Goal: Information Seeking & Learning: Understand process/instructions

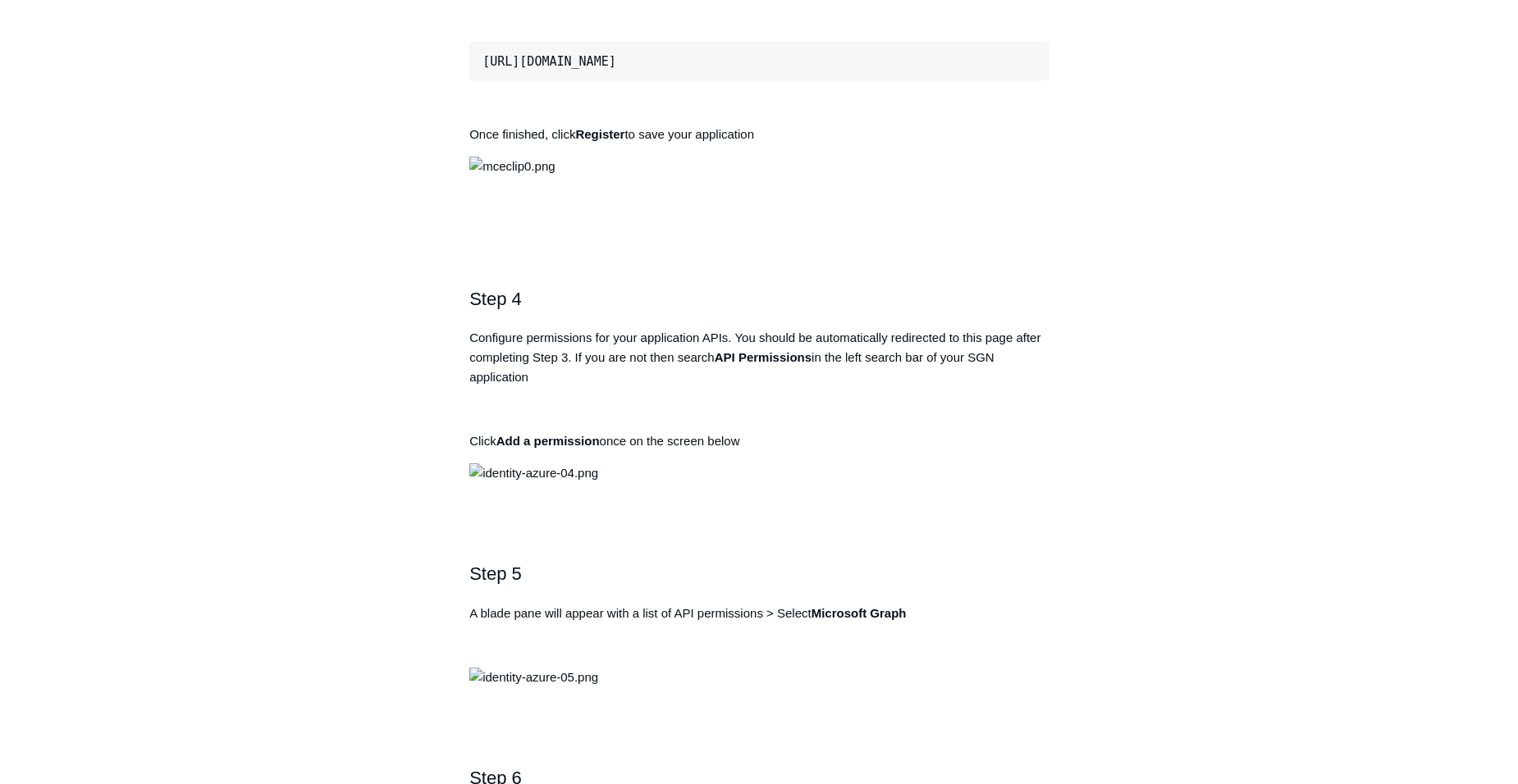
scroll to position [1313, 0]
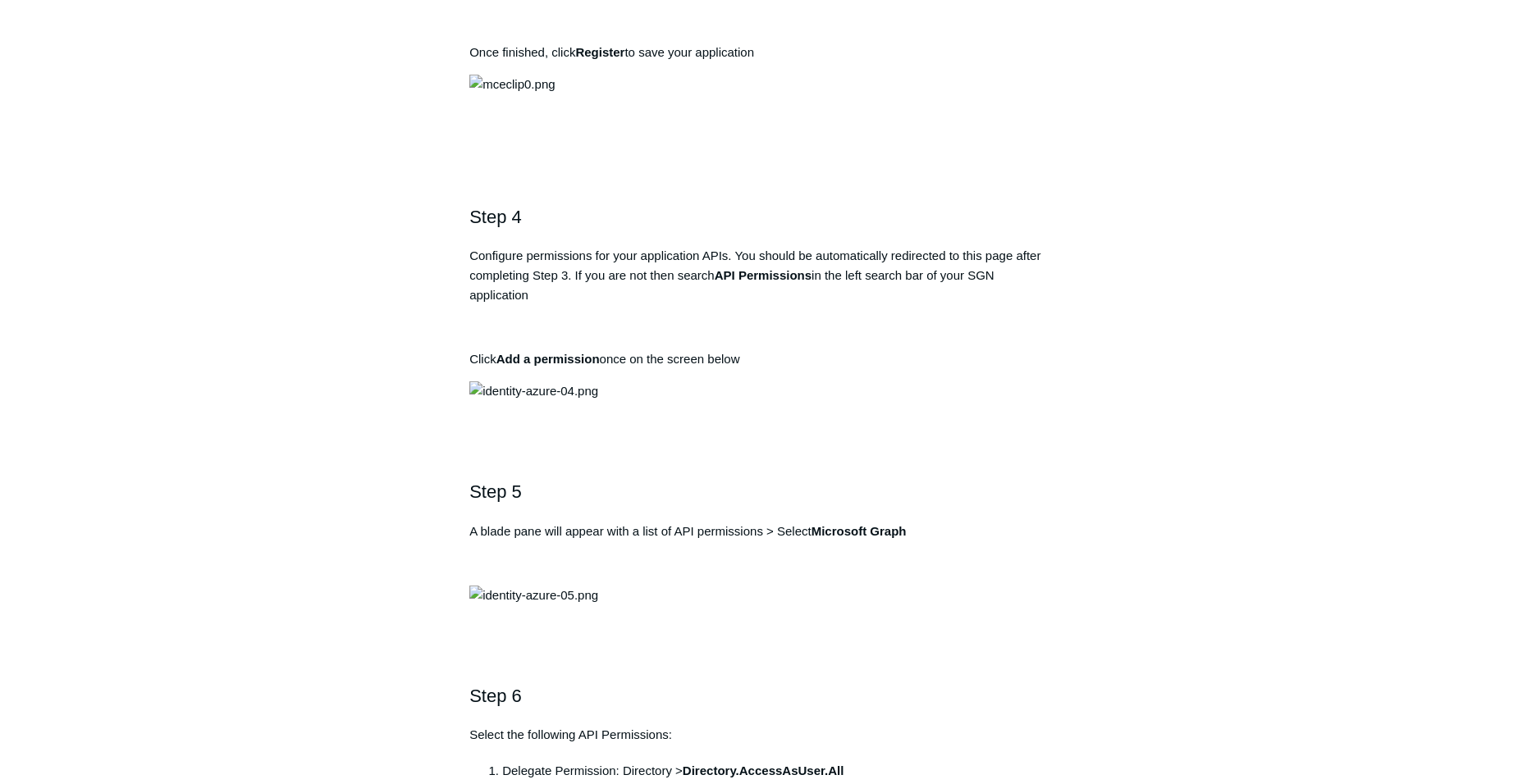
drag, startPoint x: 714, startPoint y: 423, endPoint x: 821, endPoint y: 419, distance: 107.1
drag, startPoint x: 821, startPoint y: 419, endPoint x: 778, endPoint y: 420, distance: 43.0
copy strong "Todyl SGN Identity"
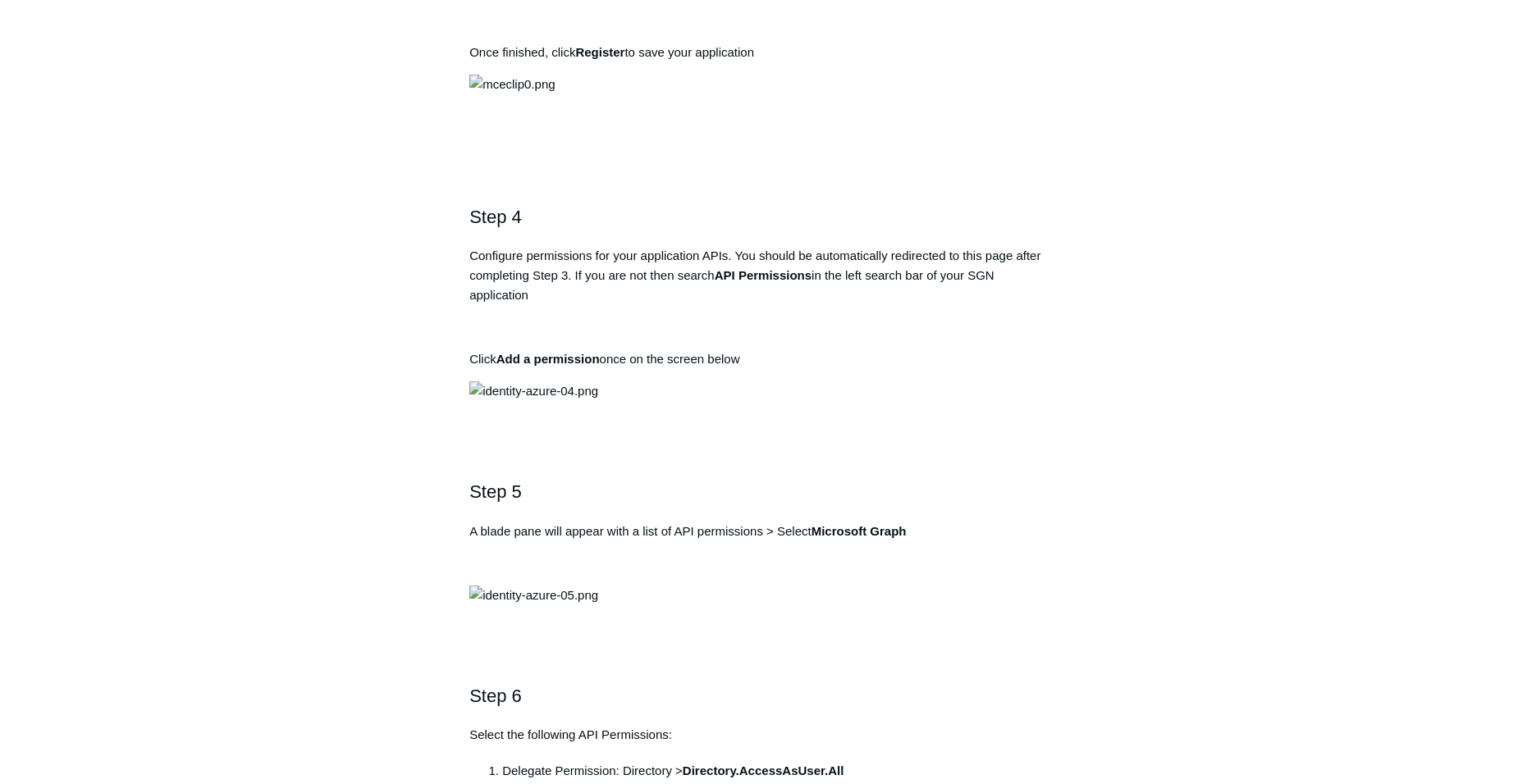
drag, startPoint x: 483, startPoint y: 536, endPoint x: 753, endPoint y: 531, distance: 270.0
drag, startPoint x: 753, startPoint y: 531, endPoint x: 726, endPoint y: 532, distance: 27.0
copy pre "https://auth.todyl.com/v1/login/callback"
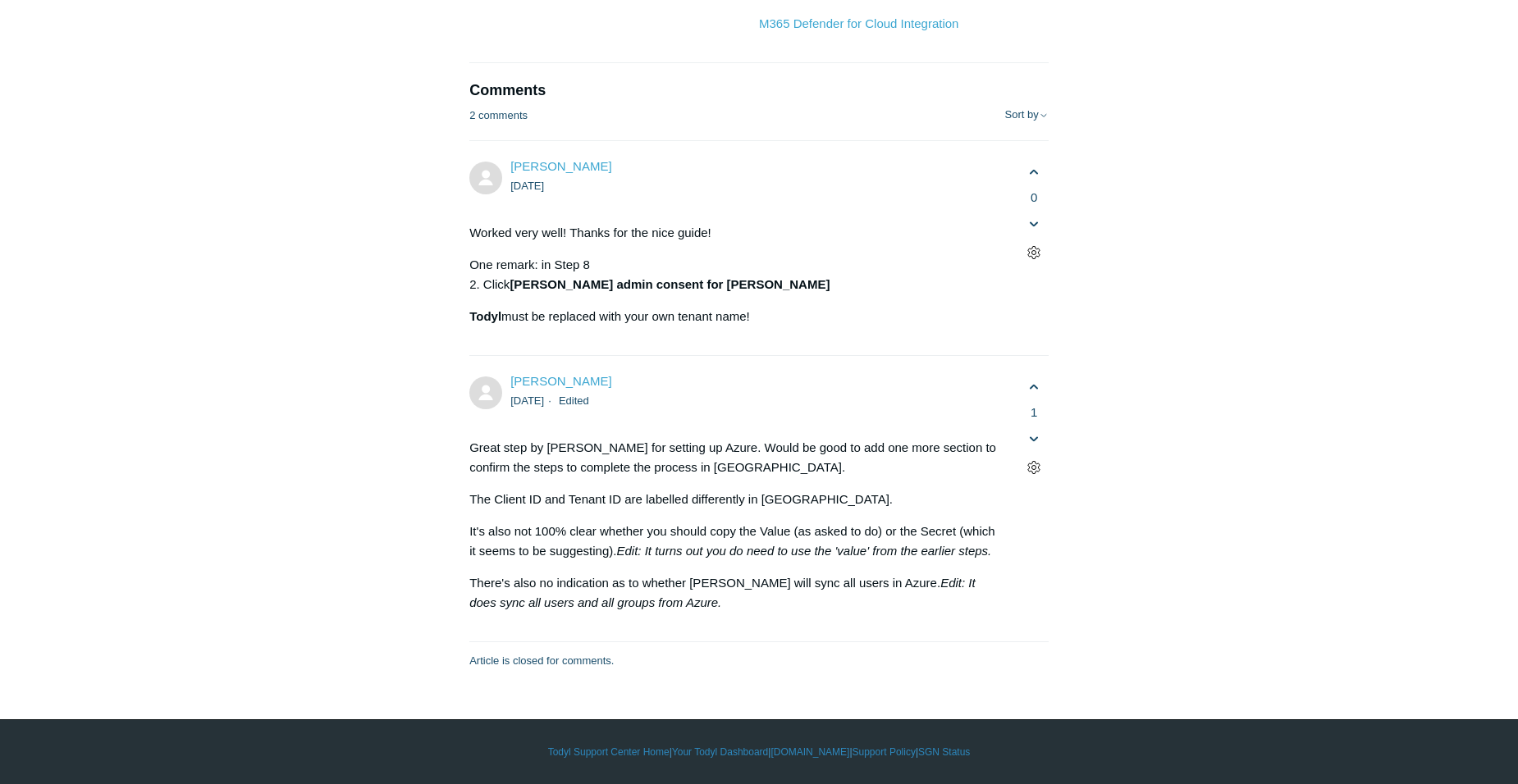
scroll to position [10501, 0]
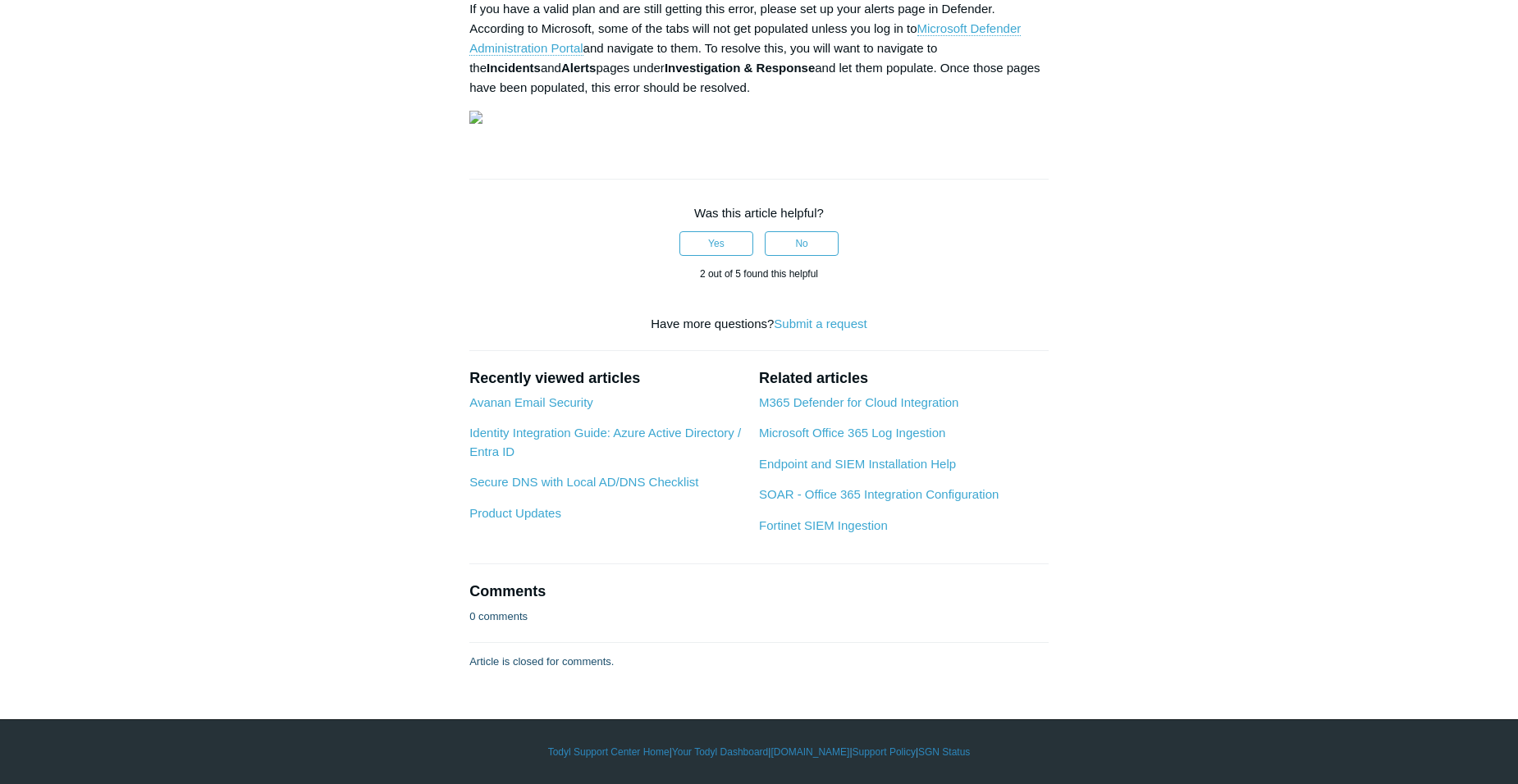
scroll to position [3446, 0]
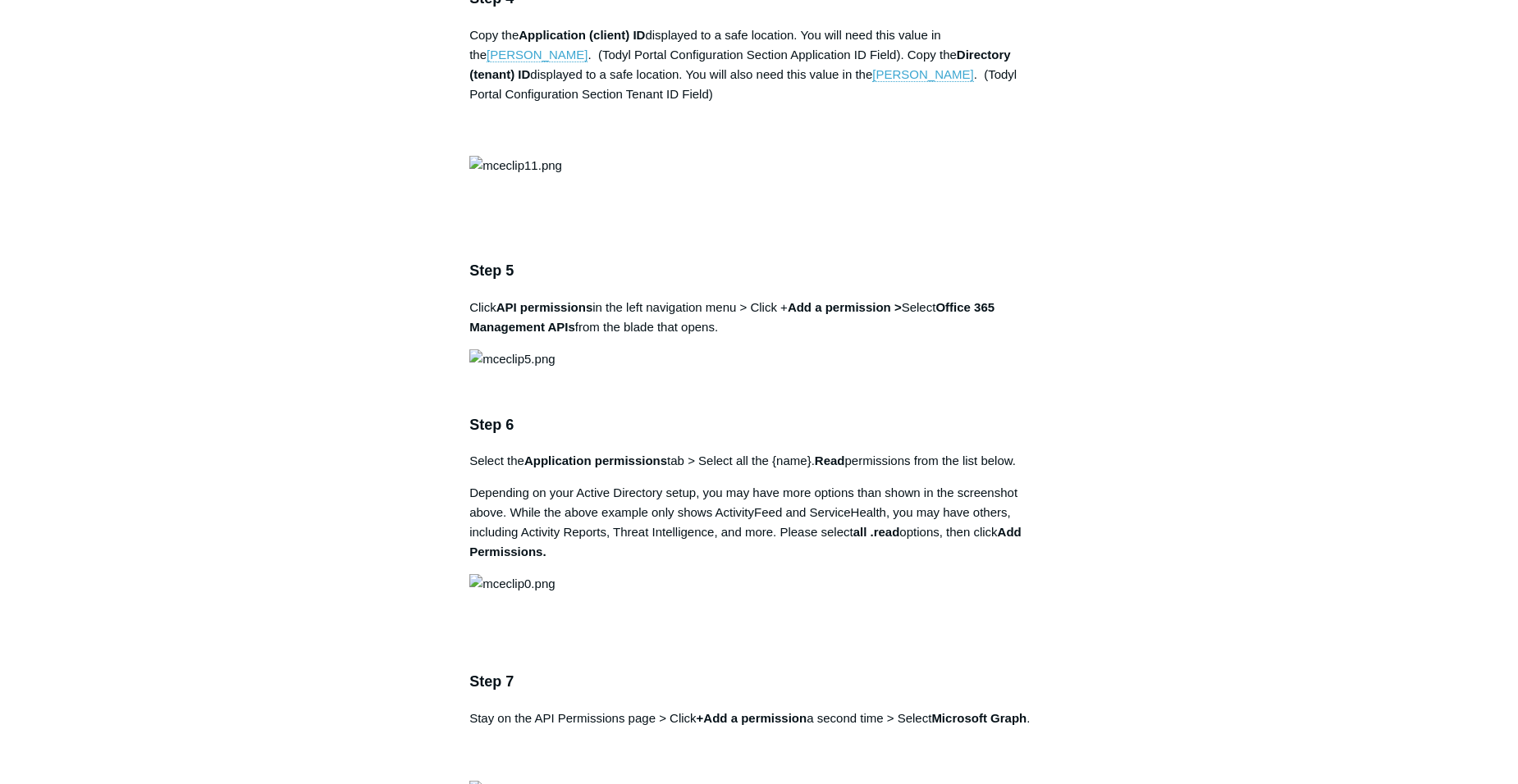
scroll to position [1887, 0]
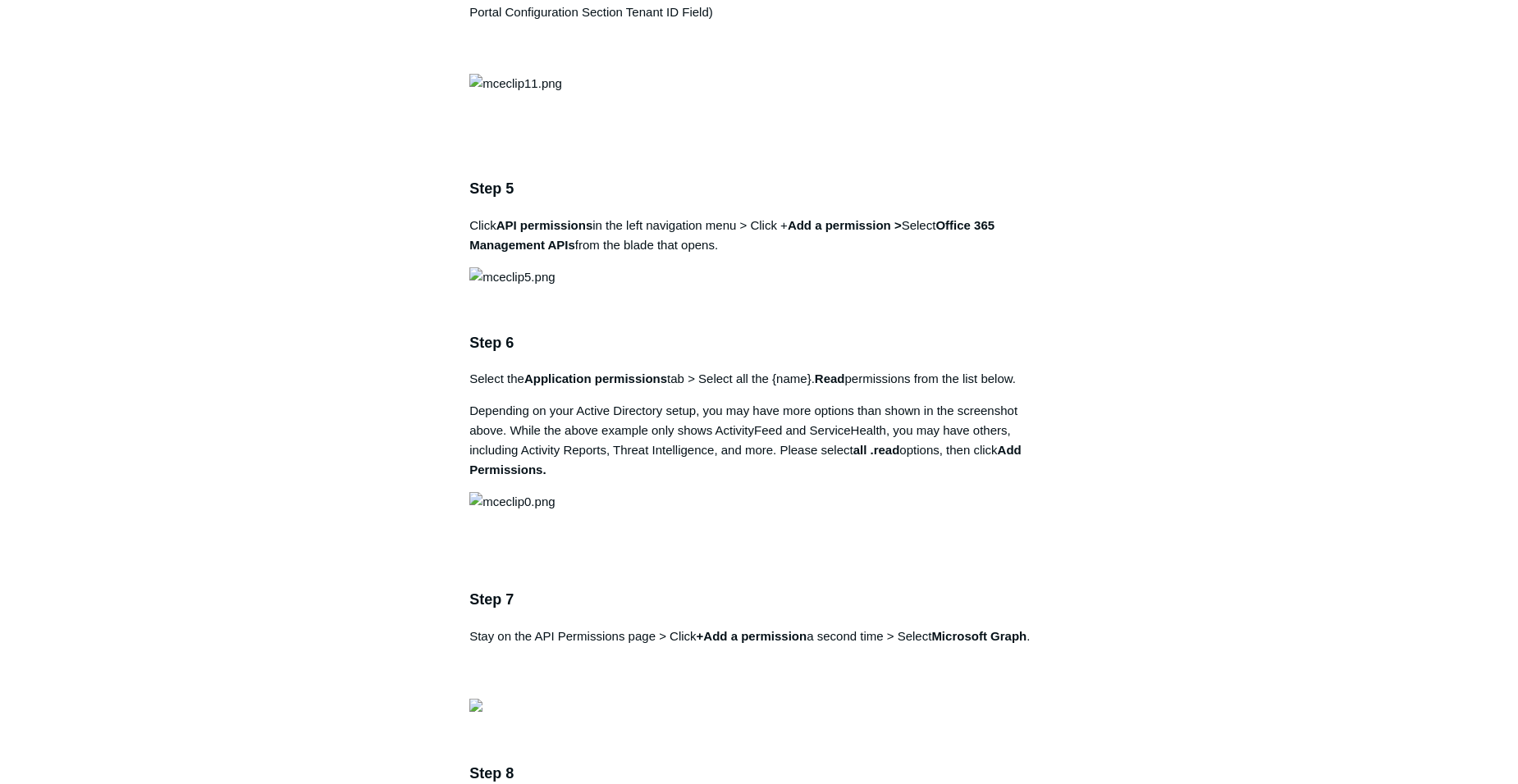
drag, startPoint x: 811, startPoint y: 313, endPoint x: 918, endPoint y: 316, distance: 107.0
copy strong "SGN Log Ingestion"
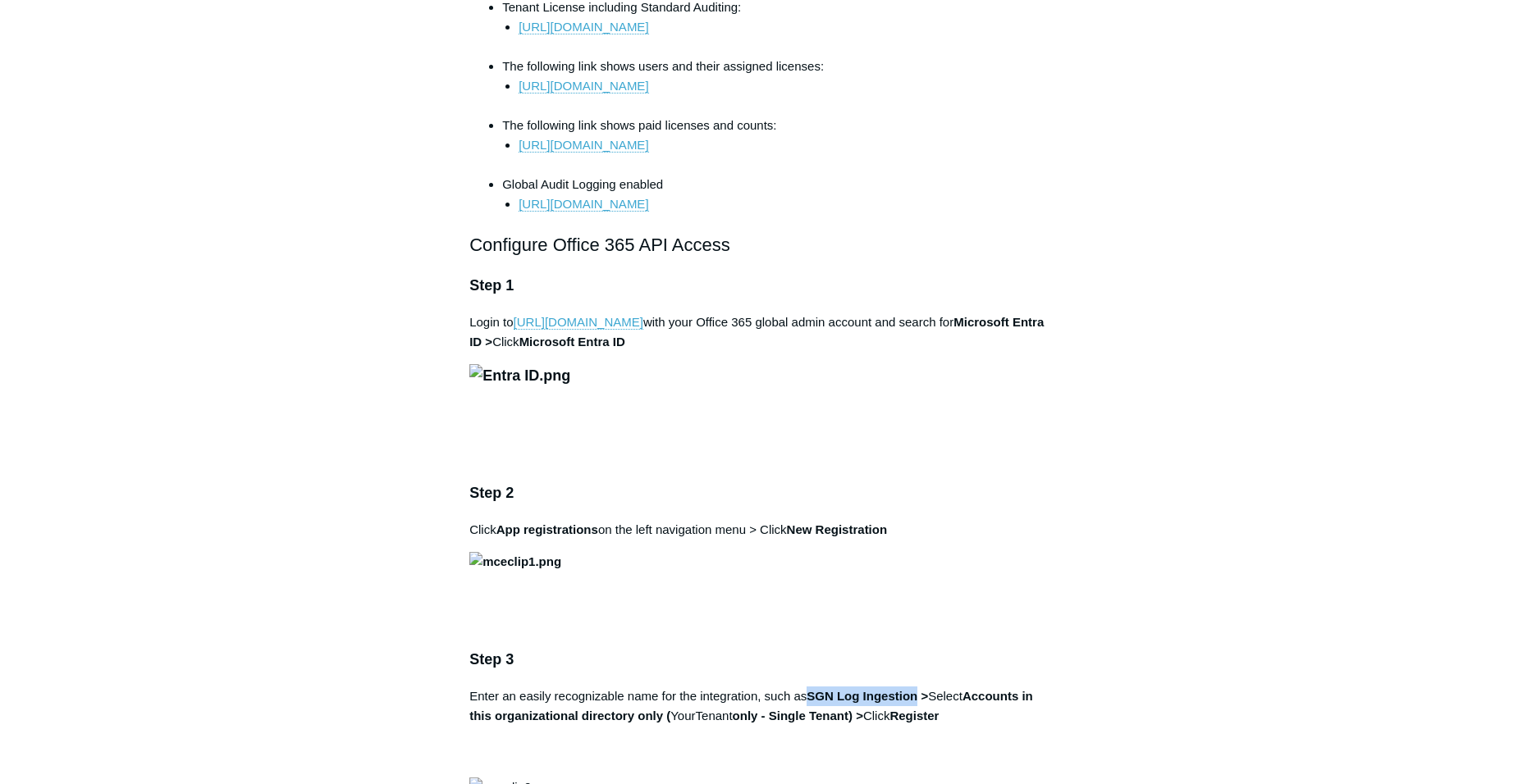
scroll to position [134, 0]
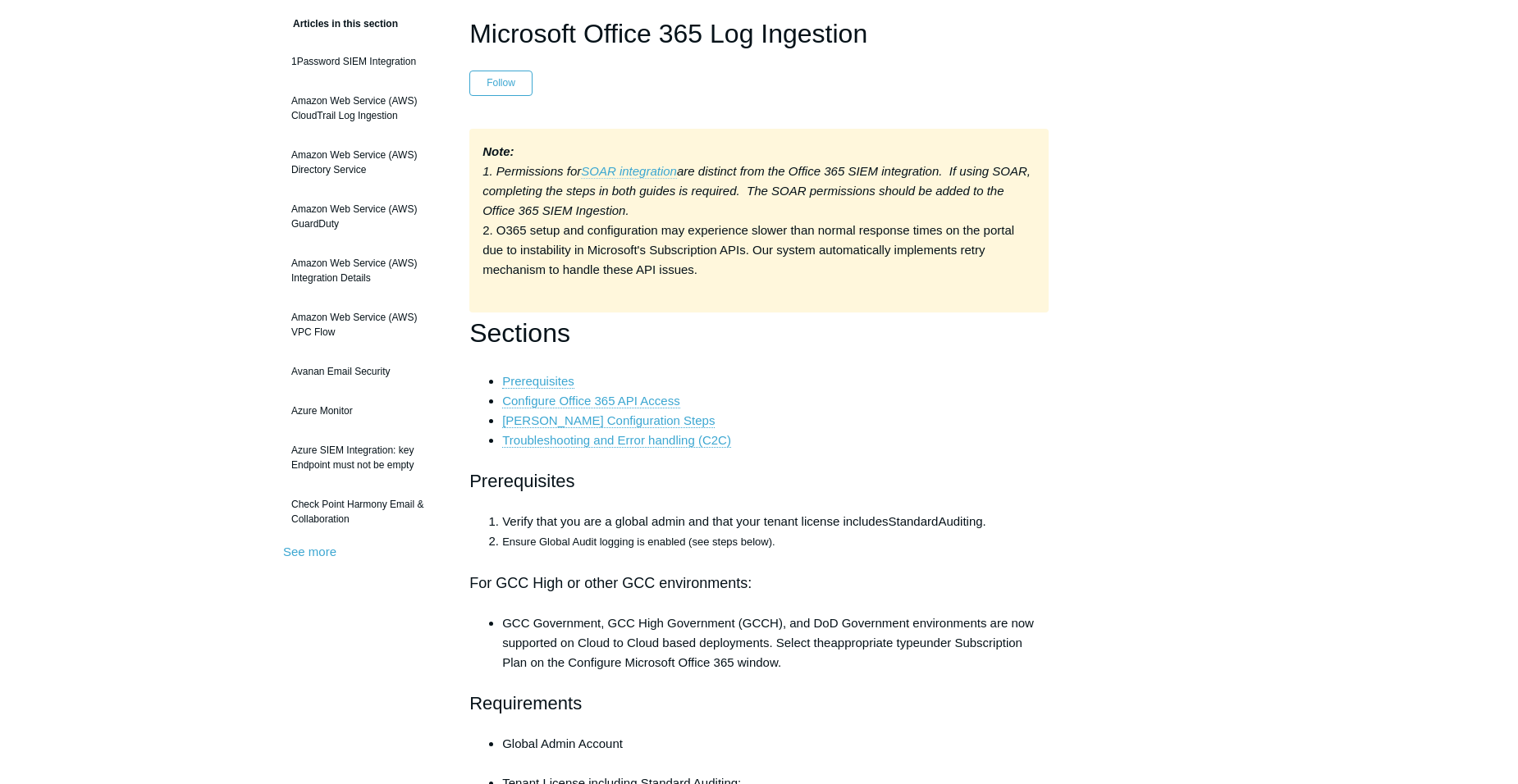
click at [648, 169] on em "SOAR integration" at bounding box center [628, 171] width 96 height 14
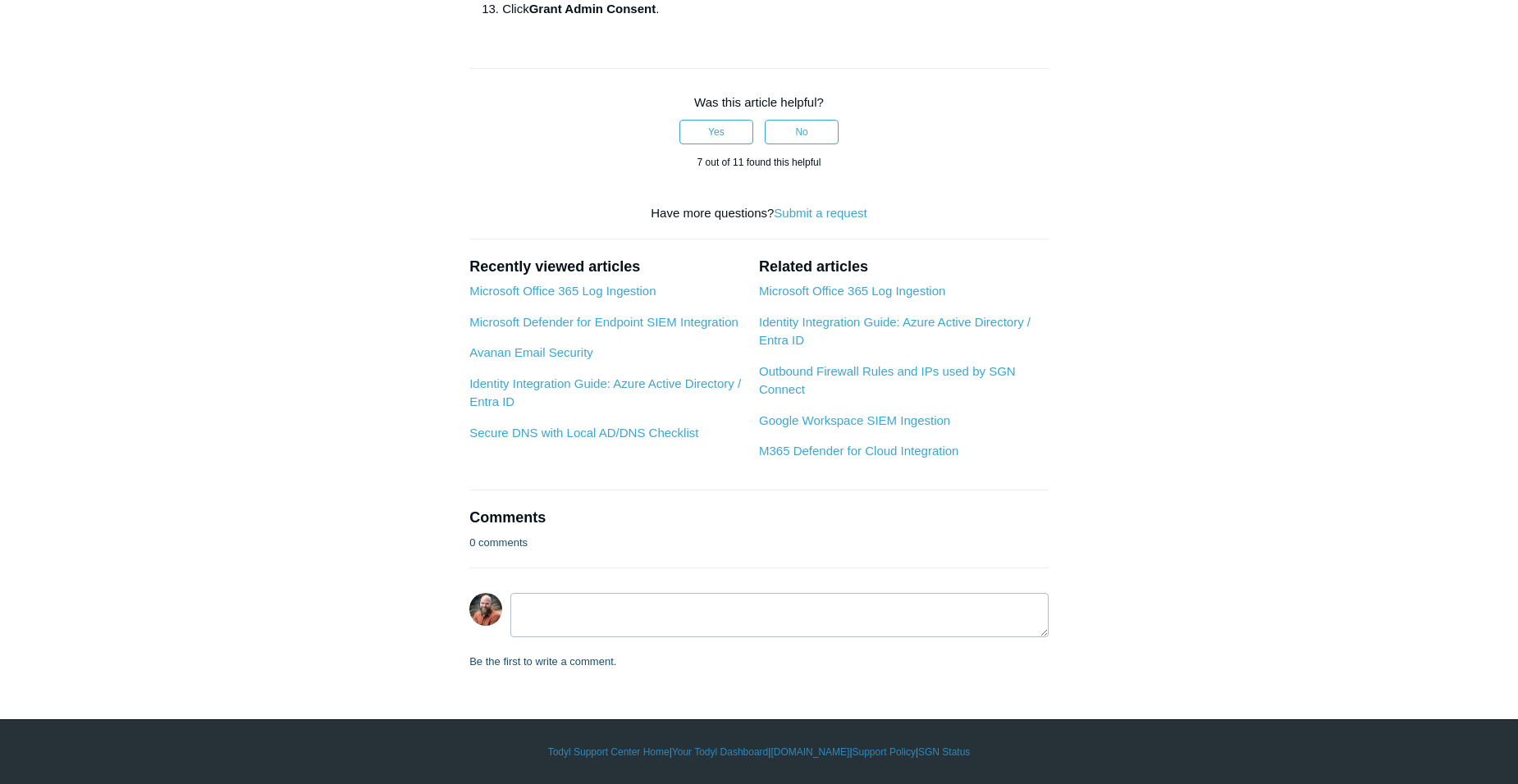
scroll to position [2543, 0]
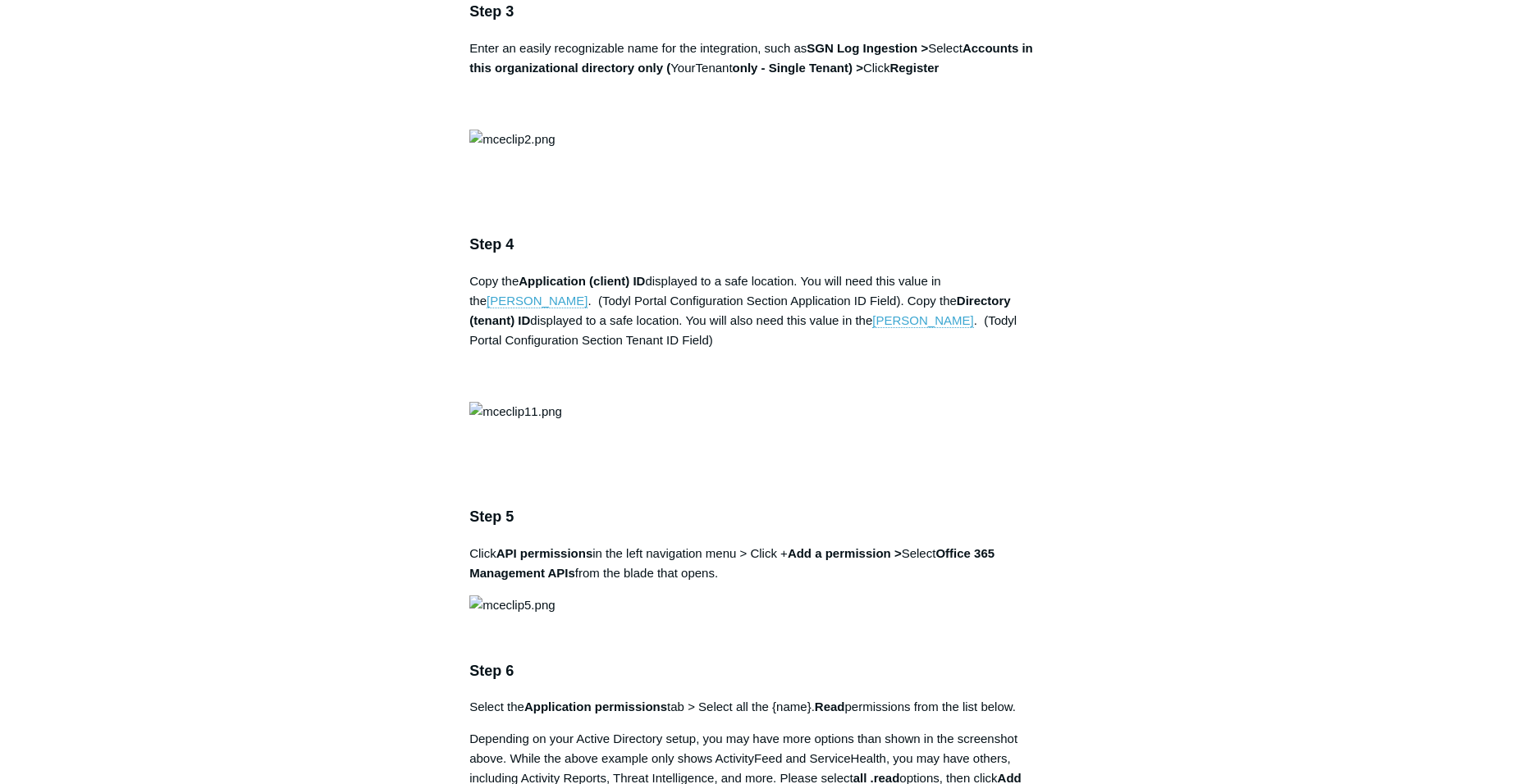
scroll to position [1723, 0]
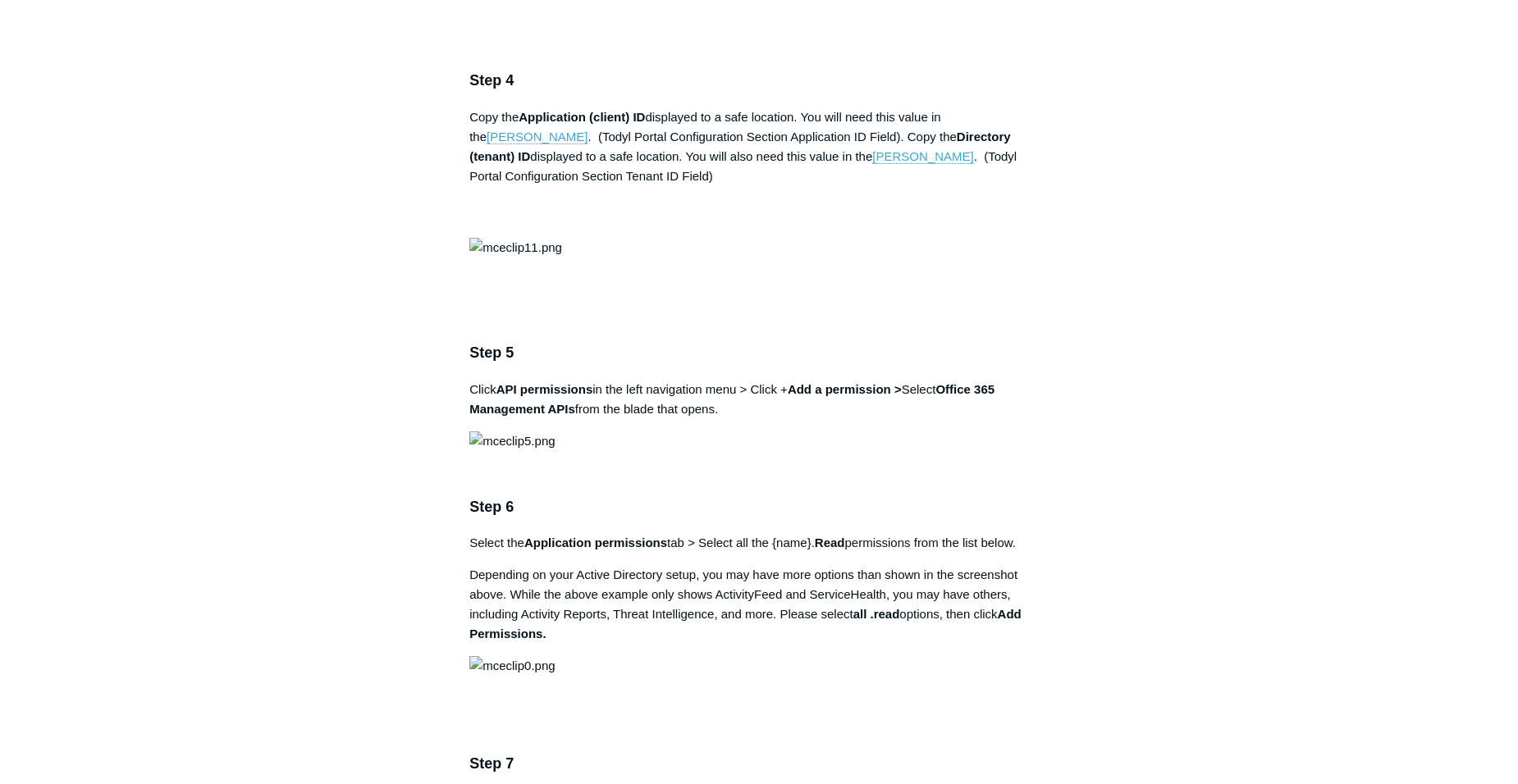
drag, startPoint x: 811, startPoint y: 478, endPoint x: 919, endPoint y: 476, distance: 108.0
drag, startPoint x: 919, startPoint y: 476, endPoint x: 885, endPoint y: 474, distance: 34.1
copy strong "SGN Log Ingestion"
